Goal: Task Accomplishment & Management: Manage account settings

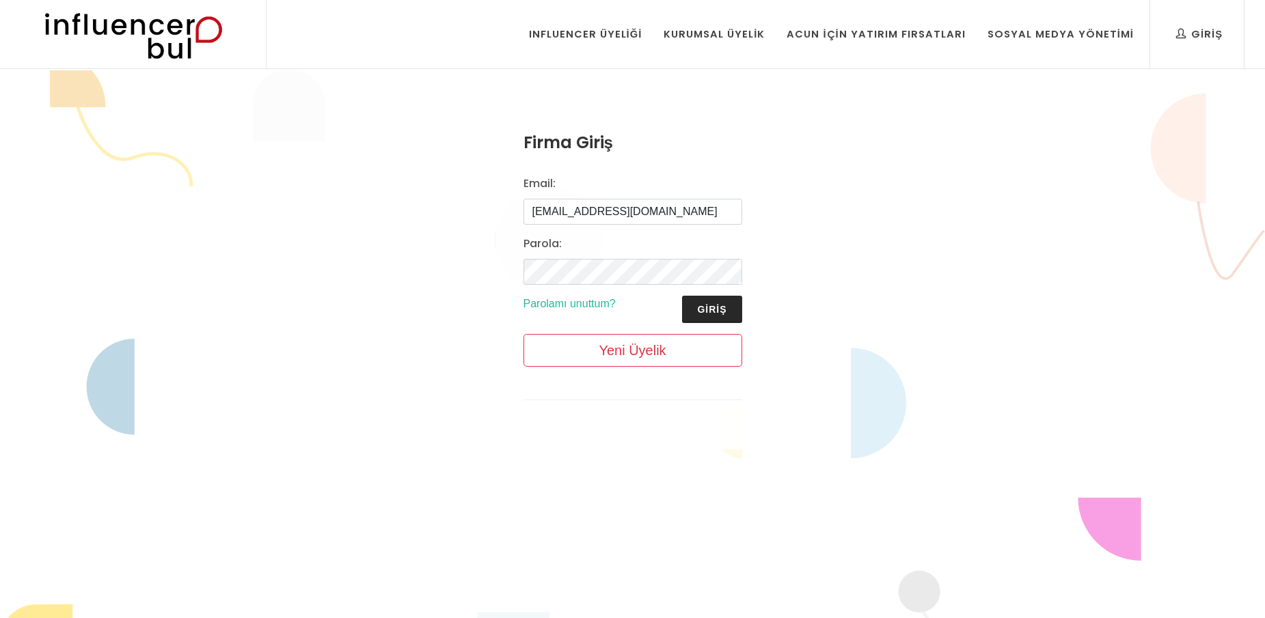
click at [718, 306] on button "Giriş" at bounding box center [711, 309] width 59 height 27
click at [839, 246] on div "Firma Giriş Email: melihdilben@msn.com Parola: Giriş Parolamı unuttum? Yeni Üye…" at bounding box center [632, 276] width 1265 height 412
click at [1198, 31] on div "Giriş" at bounding box center [1199, 34] width 46 height 15
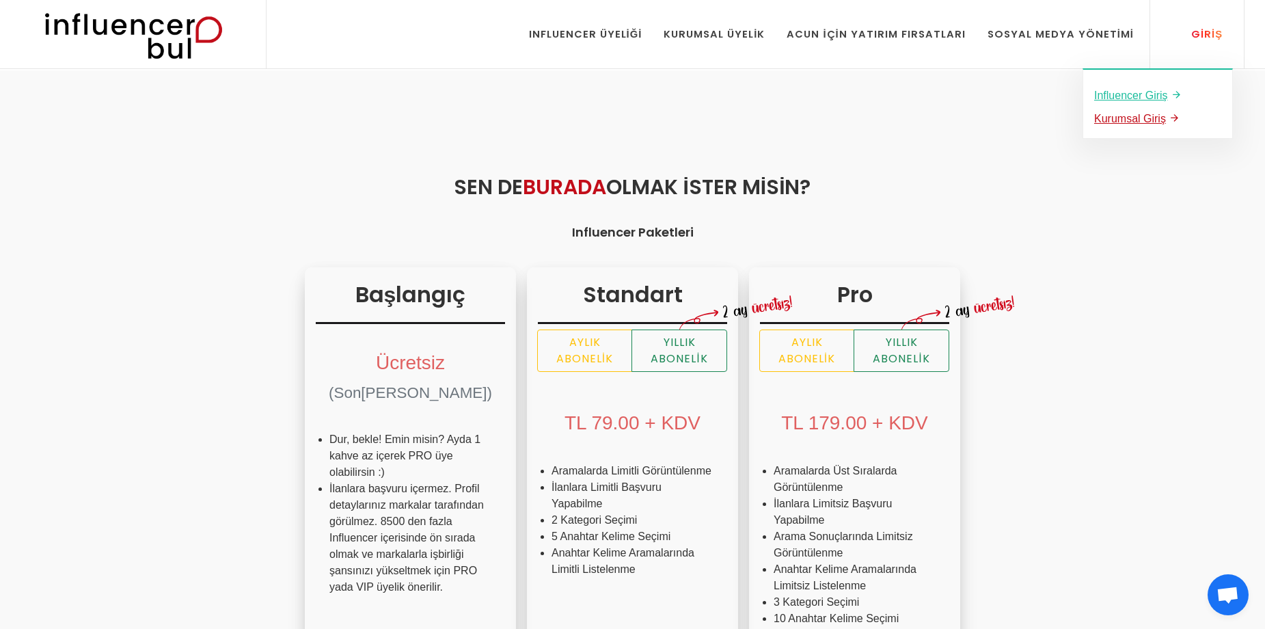
click at [1136, 114] on u "Kurumsal Giriş" at bounding box center [1130, 119] width 72 height 12
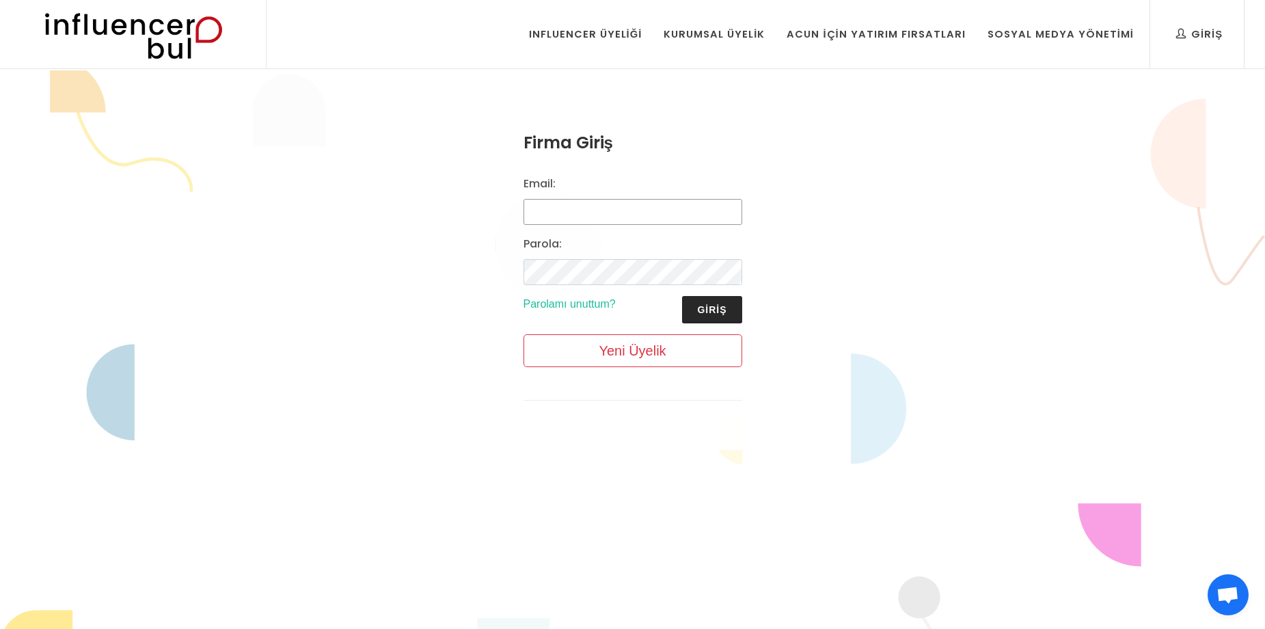
type input "[EMAIL_ADDRESS][DOMAIN_NAME]"
click at [715, 314] on button "Giriş" at bounding box center [711, 309] width 59 height 27
